Goal: Check status: Check status

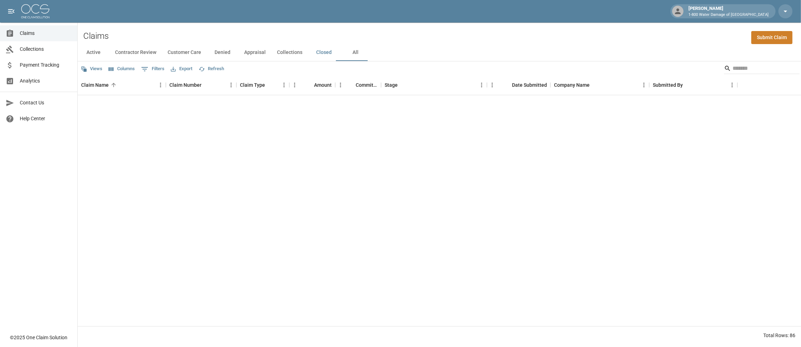
scroll to position [776, 0]
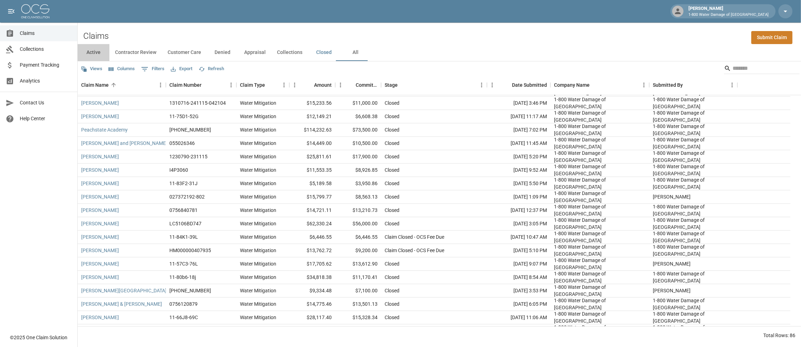
click at [85, 51] on button "Active" at bounding box center [94, 52] width 32 height 17
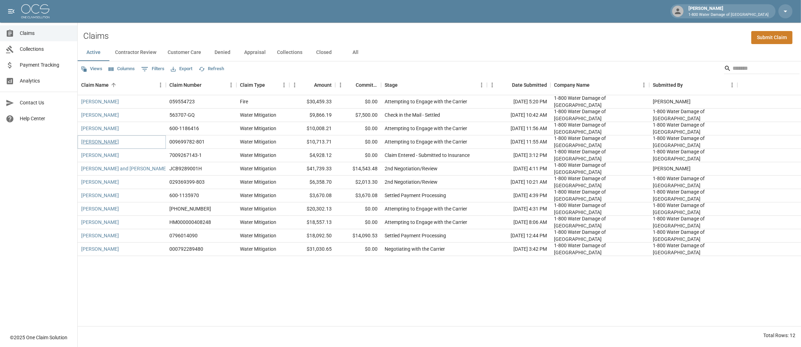
click at [106, 145] on link "[PERSON_NAME]" at bounding box center [100, 141] width 38 height 7
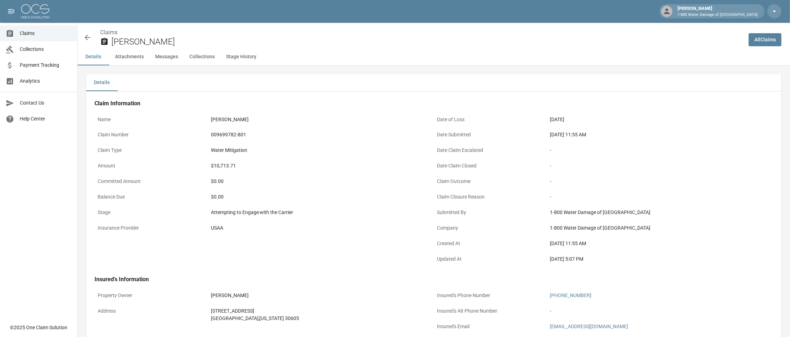
click at [133, 63] on button "Attachments" at bounding box center [129, 56] width 40 height 17
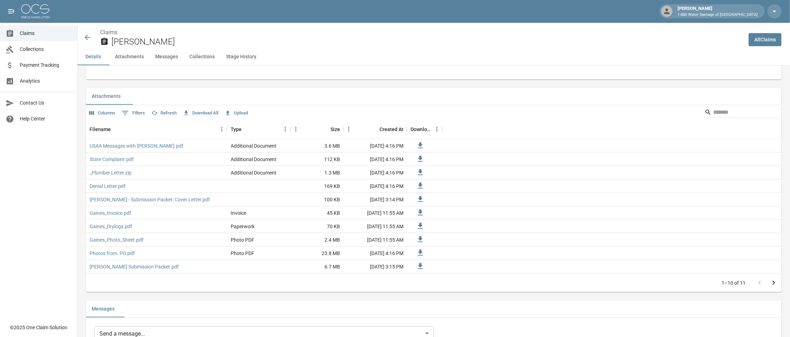
scroll to position [400, 0]
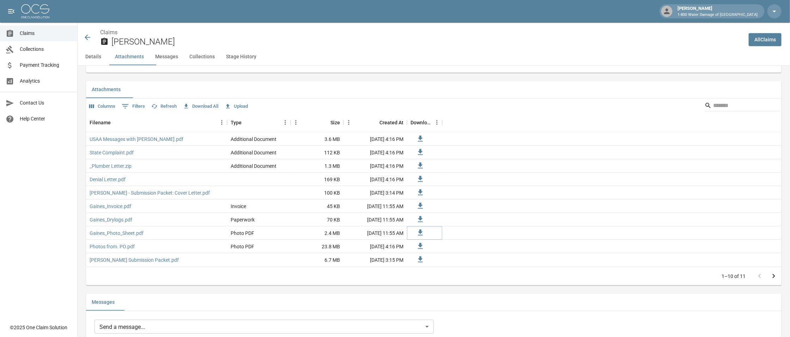
click at [422, 237] on icon at bounding box center [420, 232] width 8 height 8
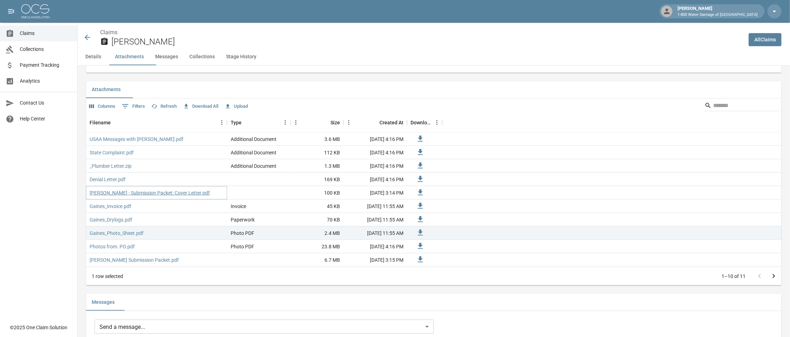
click at [142, 196] on link "[PERSON_NAME] - Submission Packet: Cover Letter.pdf" at bounding box center [150, 192] width 120 height 7
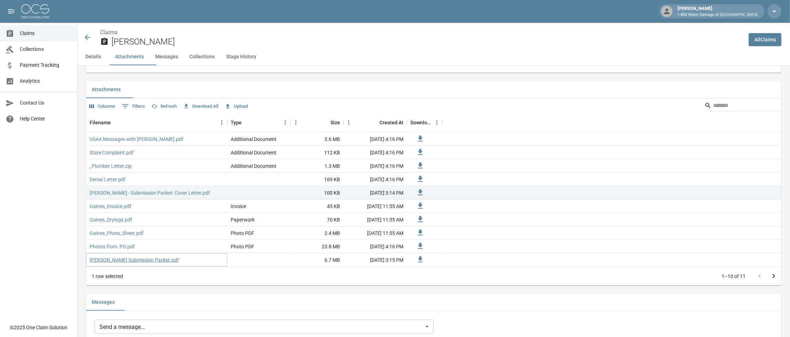
click at [117, 263] on link "[PERSON_NAME] Submission Packet.pdf" at bounding box center [134, 259] width 89 height 7
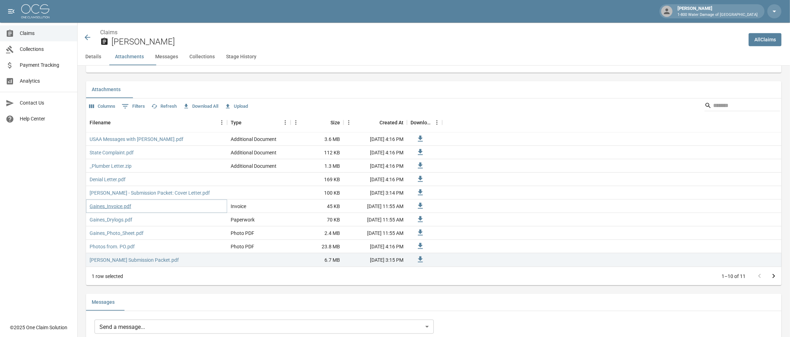
click at [116, 210] on link "Gaines_Invoice.pdf" at bounding box center [111, 206] width 42 height 7
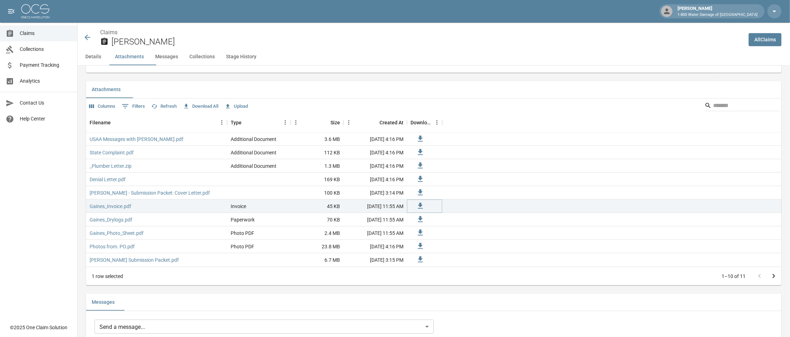
click at [421, 209] on icon at bounding box center [420, 206] width 5 height 6
